Goal: Contribute content

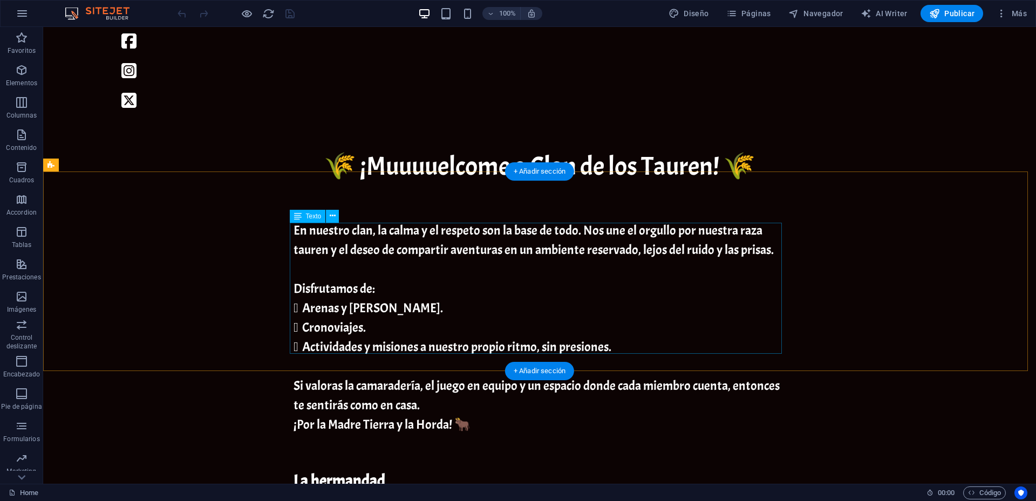
scroll to position [540, 0]
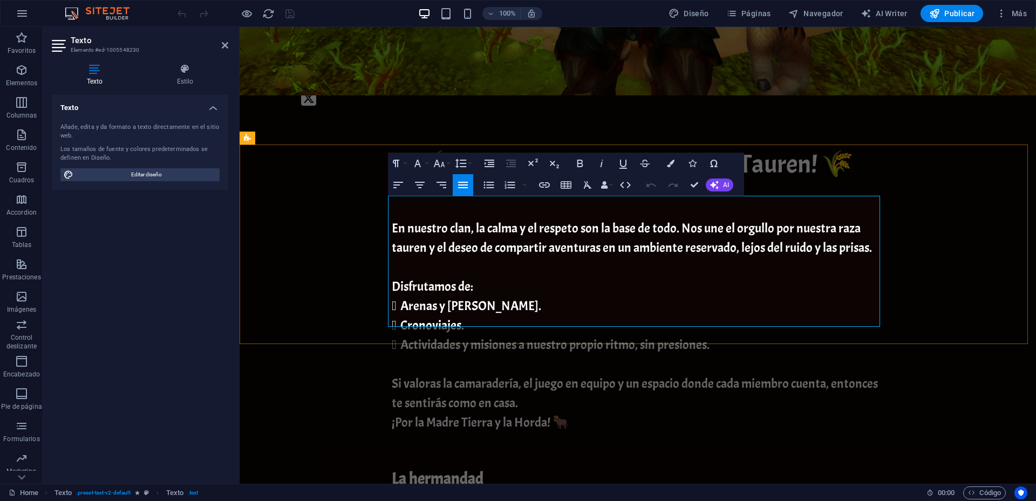
drag, startPoint x: 676, startPoint y: 203, endPoint x: 761, endPoint y: 200, distance: 84.8
click at [223, 39] on h2 "Texto" at bounding box center [150, 41] width 158 height 10
click at [225, 44] on icon at bounding box center [225, 45] width 6 height 9
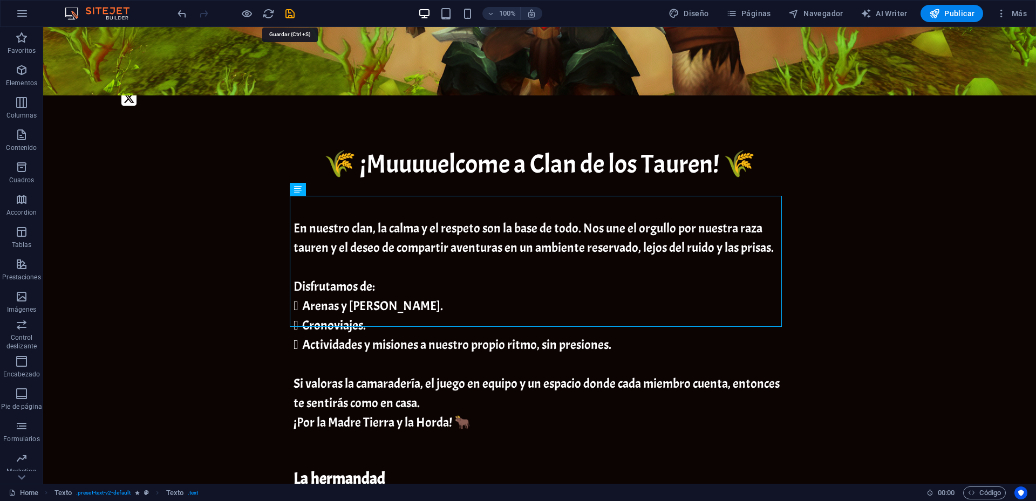
click at [287, 13] on icon "save" at bounding box center [290, 14] width 12 height 12
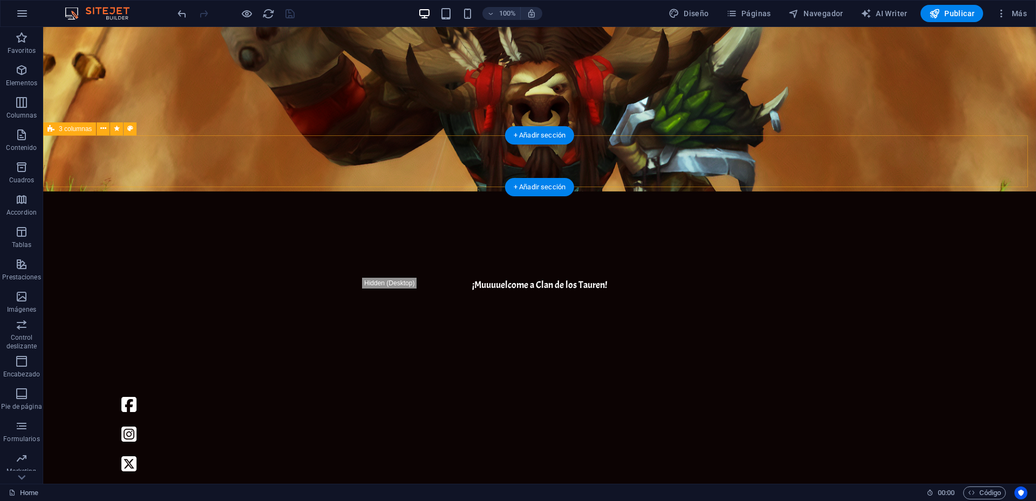
scroll to position [0, 0]
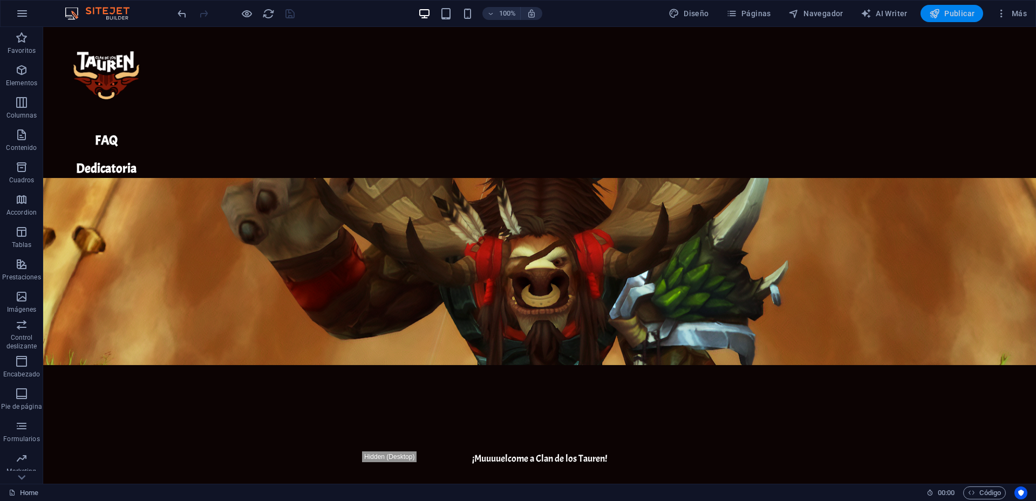
click at [955, 16] on span "Publicar" at bounding box center [952, 13] width 46 height 11
